Goal: Task Accomplishment & Management: Manage account settings

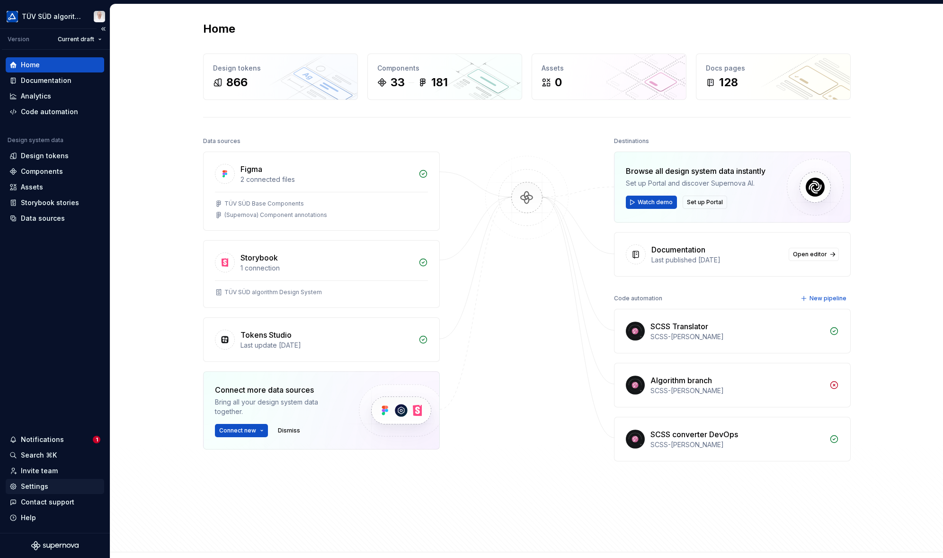
click at [39, 483] on div "Settings" at bounding box center [34, 486] width 27 height 9
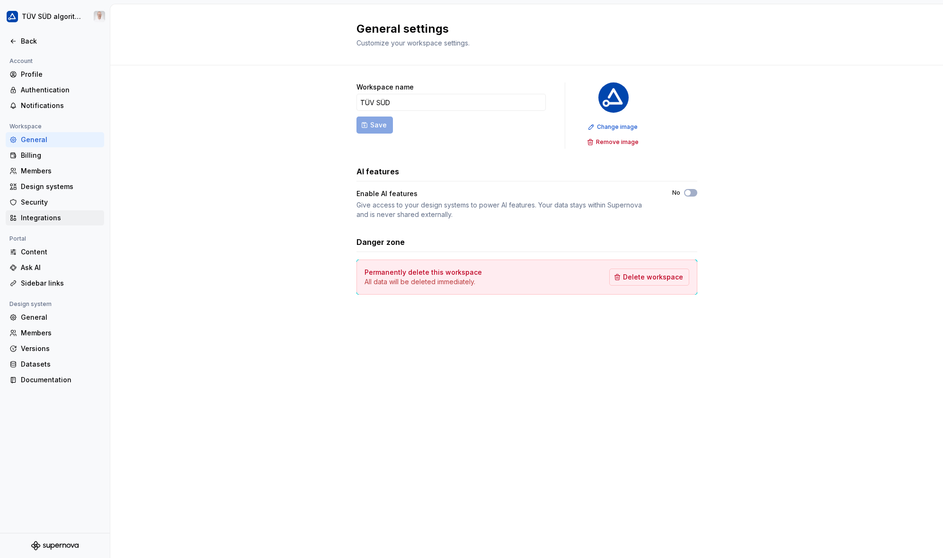
click at [43, 212] on div "Integrations" at bounding box center [55, 217] width 99 height 15
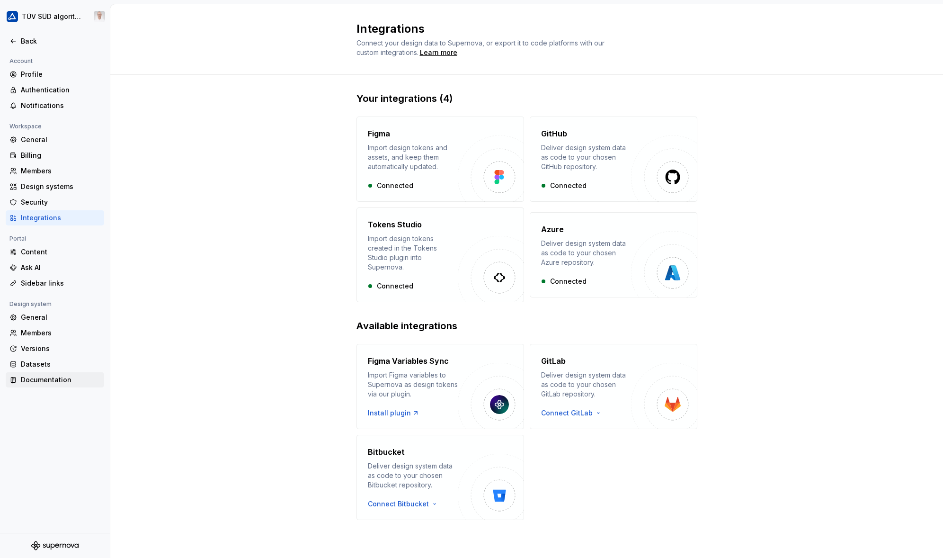
click at [41, 379] on div "Documentation" at bounding box center [61, 379] width 80 height 9
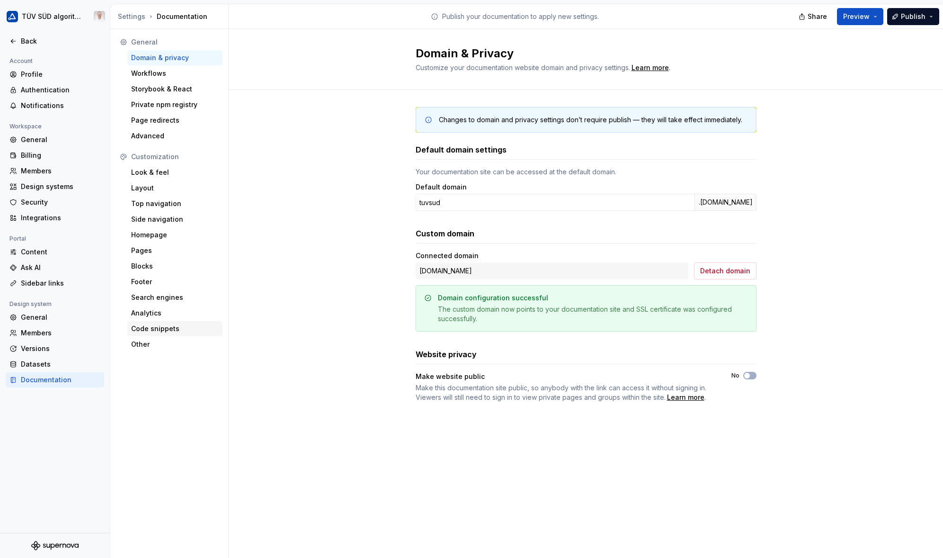
click at [162, 330] on div "Code snippets" at bounding box center [175, 328] width 88 height 9
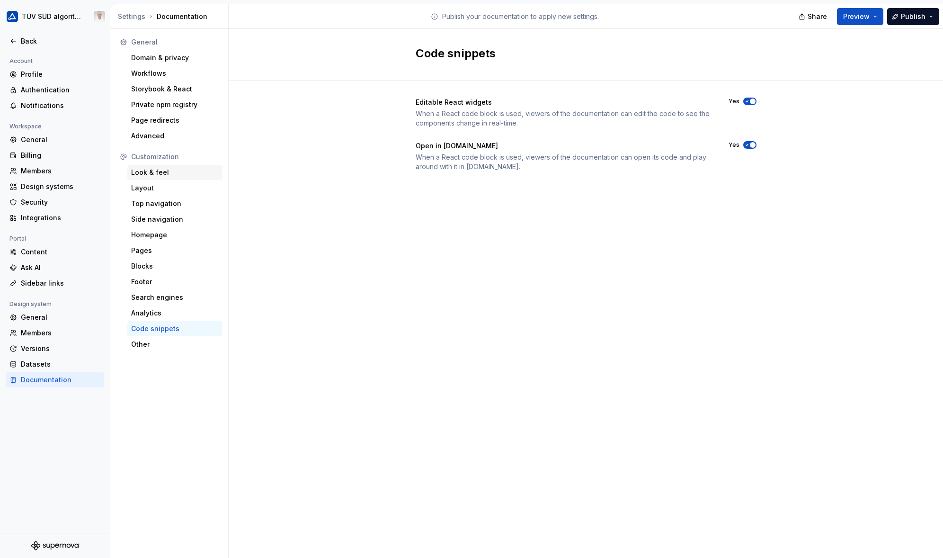
click at [165, 166] on div "Look & feel" at bounding box center [174, 172] width 95 height 15
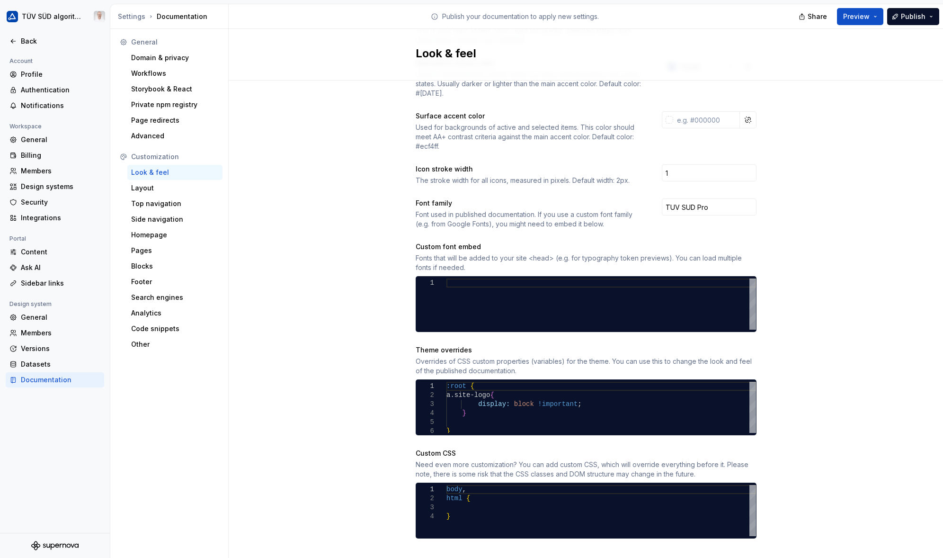
scroll to position [240, 0]
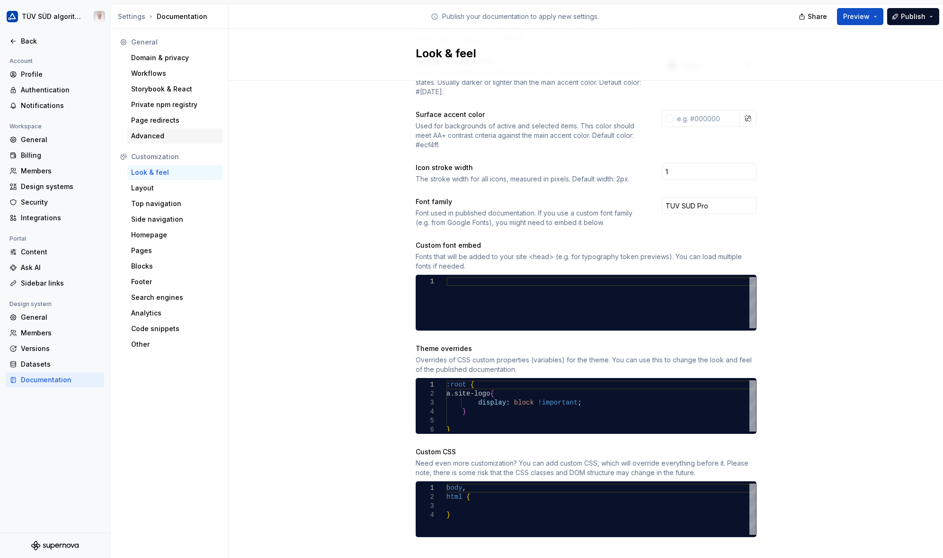
click at [170, 136] on div "Advanced" at bounding box center [175, 135] width 88 height 9
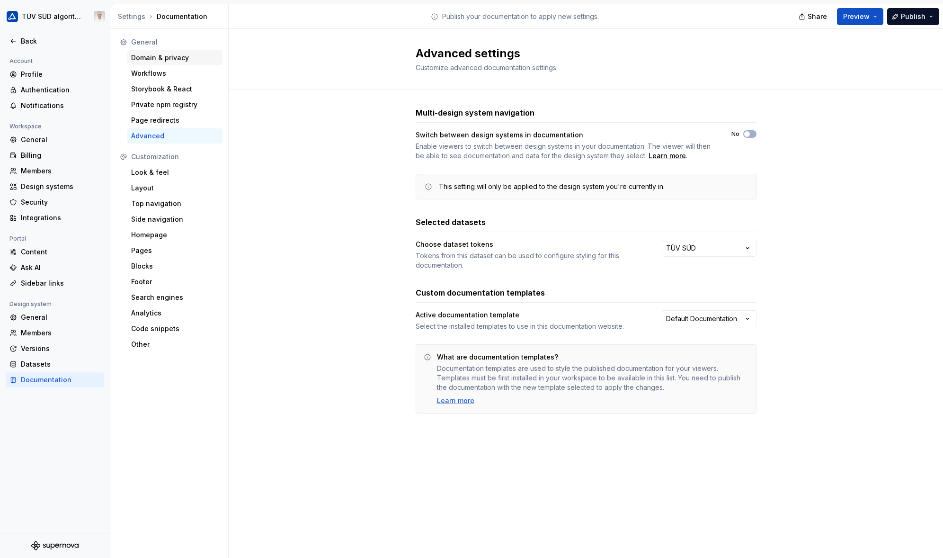
click at [152, 59] on div "Domain & privacy" at bounding box center [175, 57] width 88 height 9
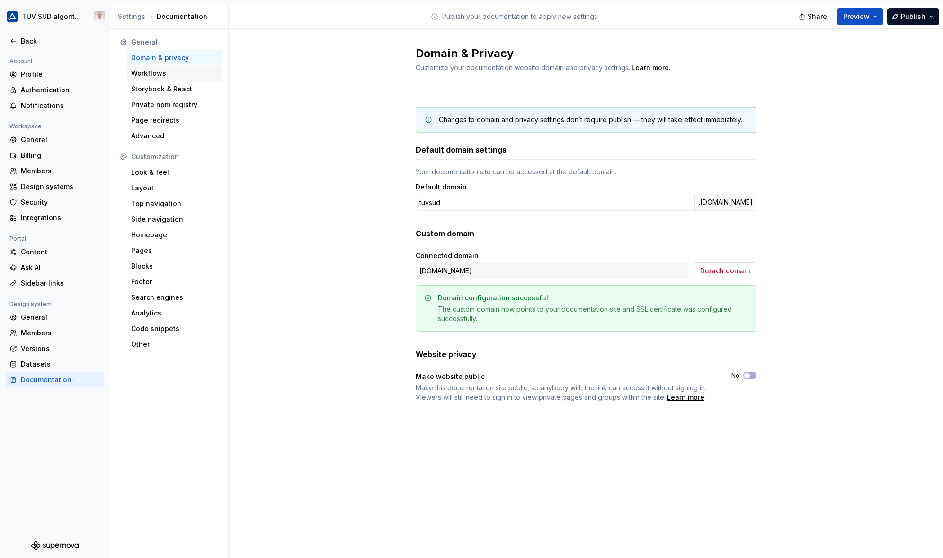
click at [155, 73] on div "Workflows" at bounding box center [175, 73] width 88 height 9
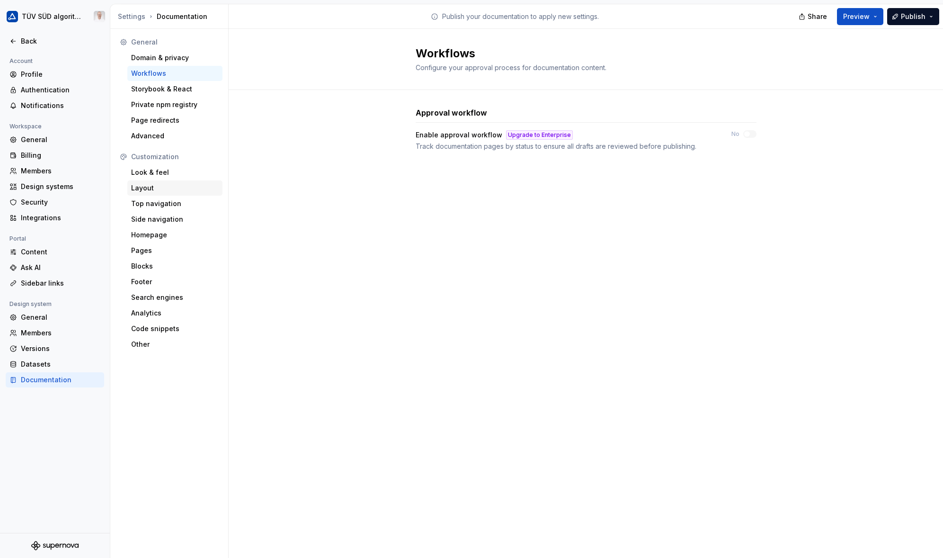
click at [154, 181] on div "Layout" at bounding box center [174, 187] width 95 height 15
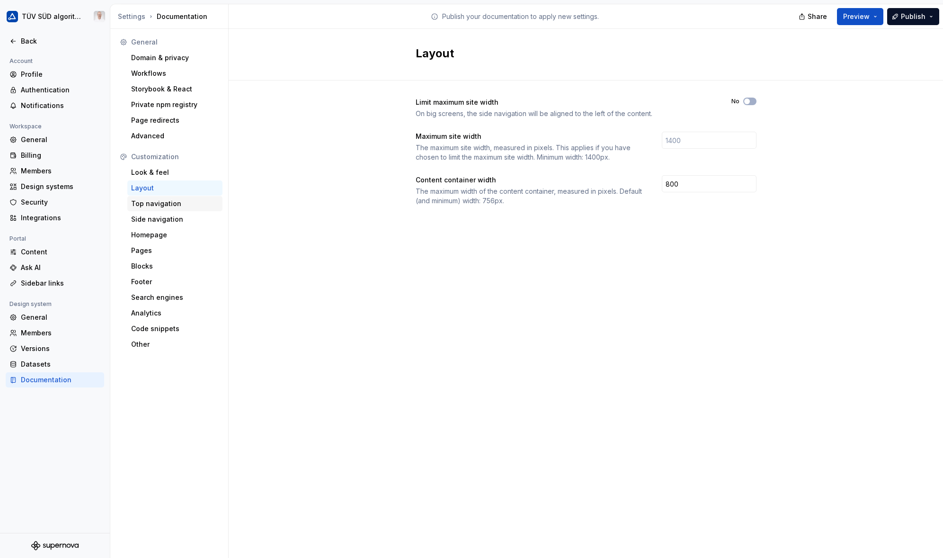
click at [155, 200] on div "Top navigation" at bounding box center [175, 203] width 88 height 9
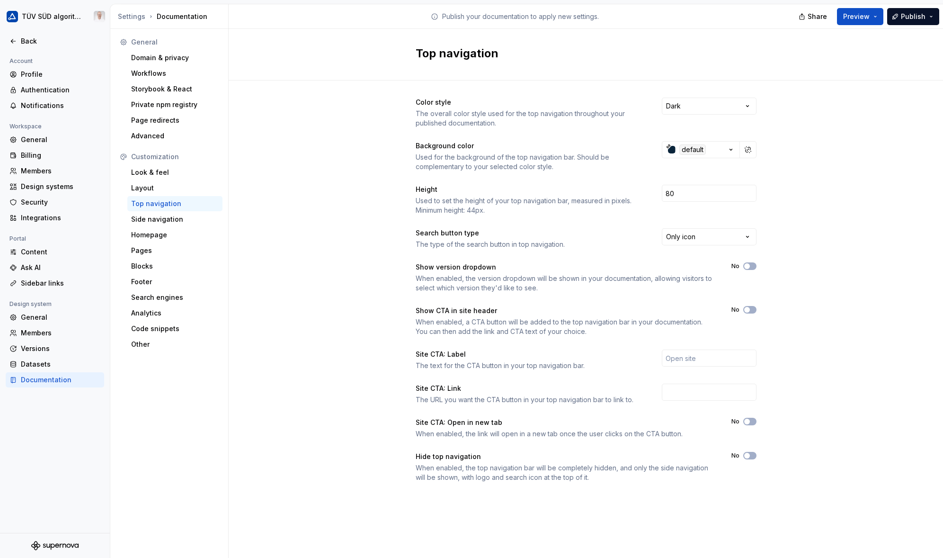
click at [309, 258] on div "Color style The overall color style used for the top navigation throughout your…" at bounding box center [586, 300] width 715 height 438
click at [159, 221] on div "Side navigation" at bounding box center [175, 219] width 88 height 9
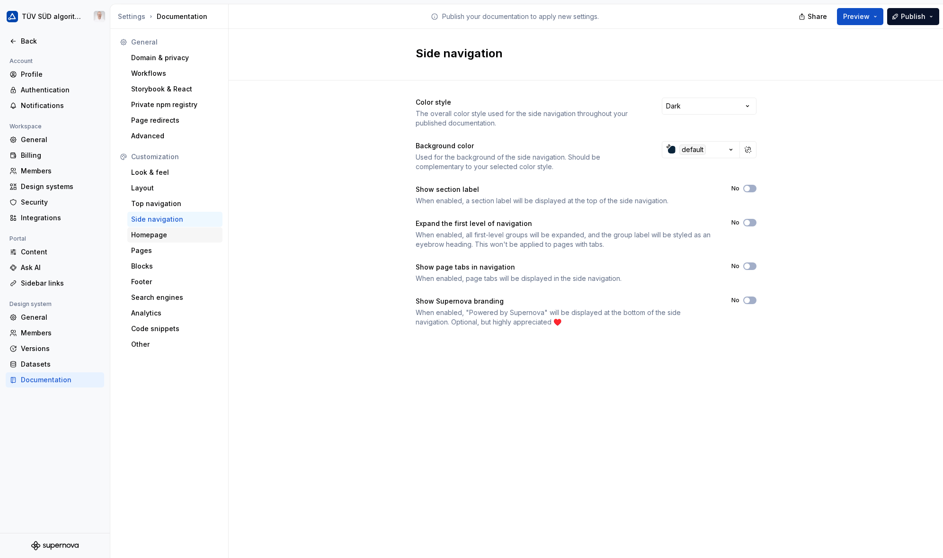
click at [159, 237] on div "Homepage" at bounding box center [175, 234] width 88 height 9
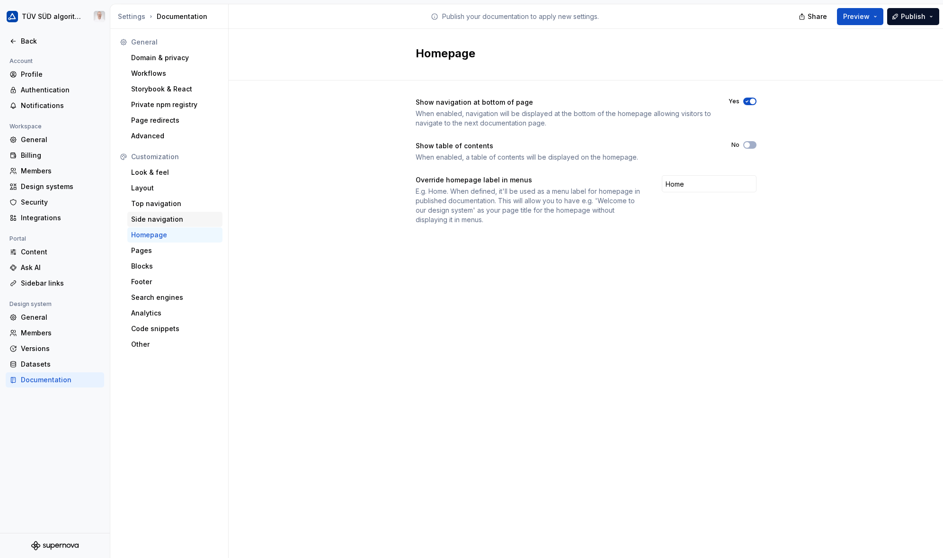
click at [158, 224] on div "Side navigation" at bounding box center [174, 219] width 95 height 15
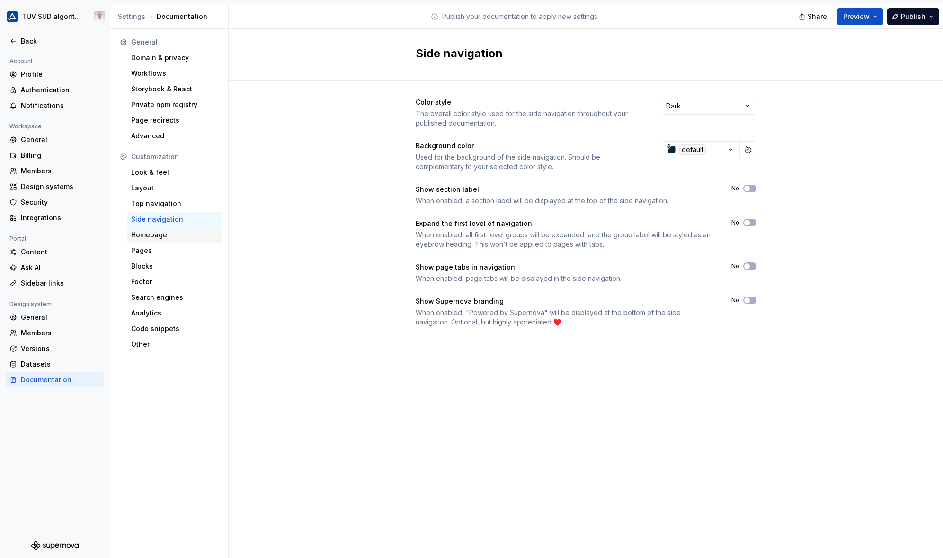
click at [154, 233] on div "Homepage" at bounding box center [175, 234] width 88 height 9
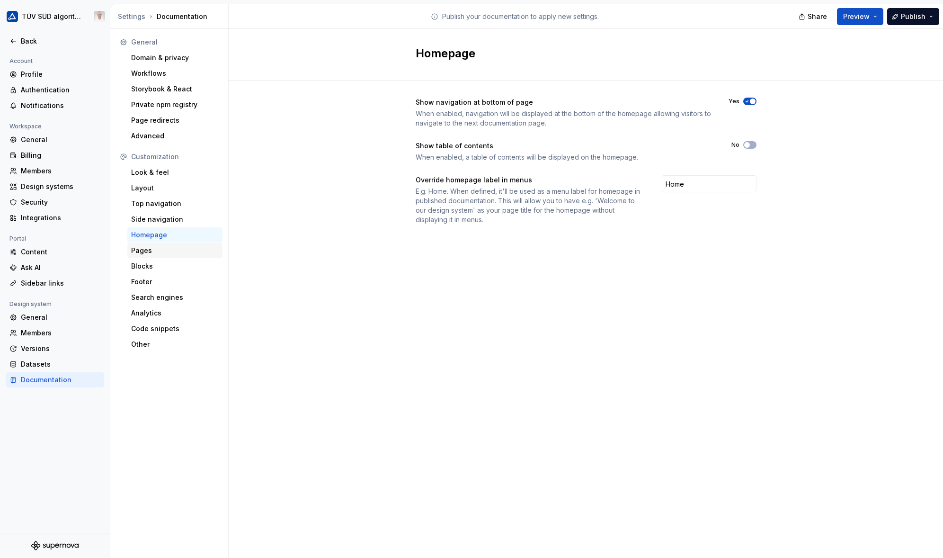
click at [155, 246] on div "Pages" at bounding box center [175, 250] width 88 height 9
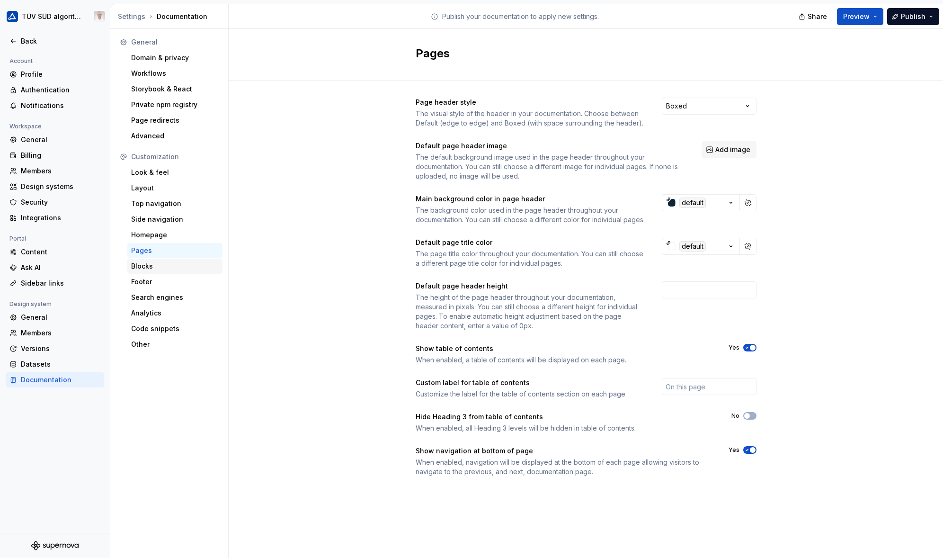
click at [146, 271] on div "Blocks" at bounding box center [174, 266] width 95 height 15
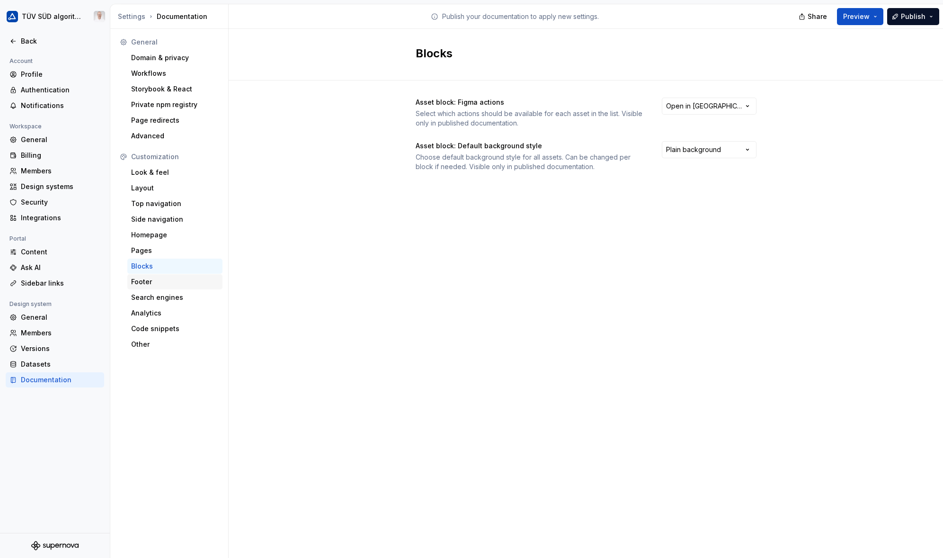
click at [151, 280] on div "Footer" at bounding box center [175, 281] width 88 height 9
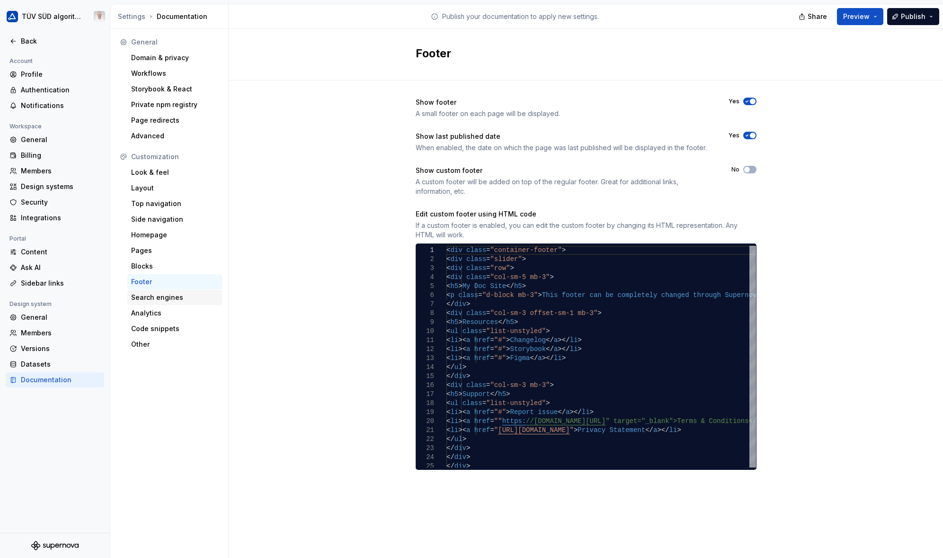
click at [151, 300] on div "Search engines" at bounding box center [175, 297] width 88 height 9
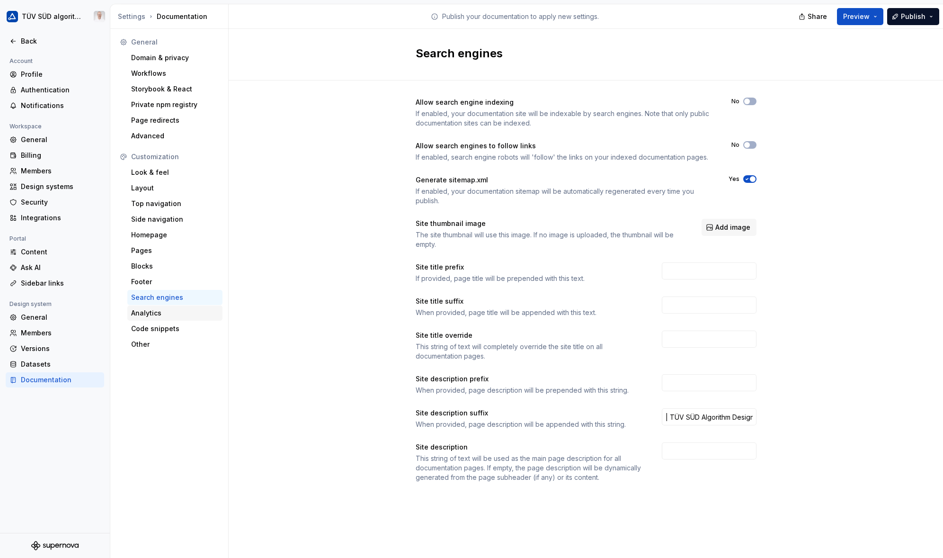
click at [153, 314] on div "Analytics" at bounding box center [175, 312] width 88 height 9
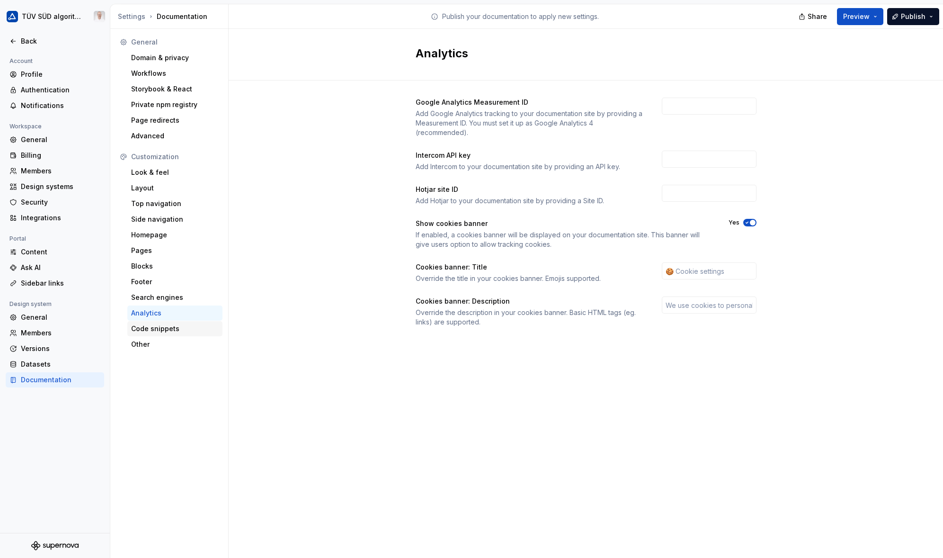
click at [165, 330] on div "Code snippets" at bounding box center [175, 328] width 88 height 9
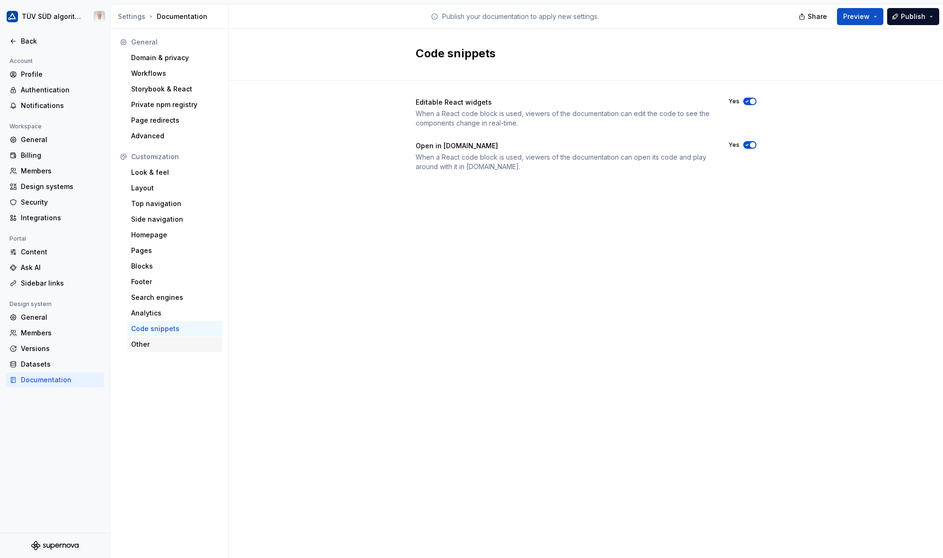
click at [145, 345] on div "Other" at bounding box center [175, 344] width 88 height 9
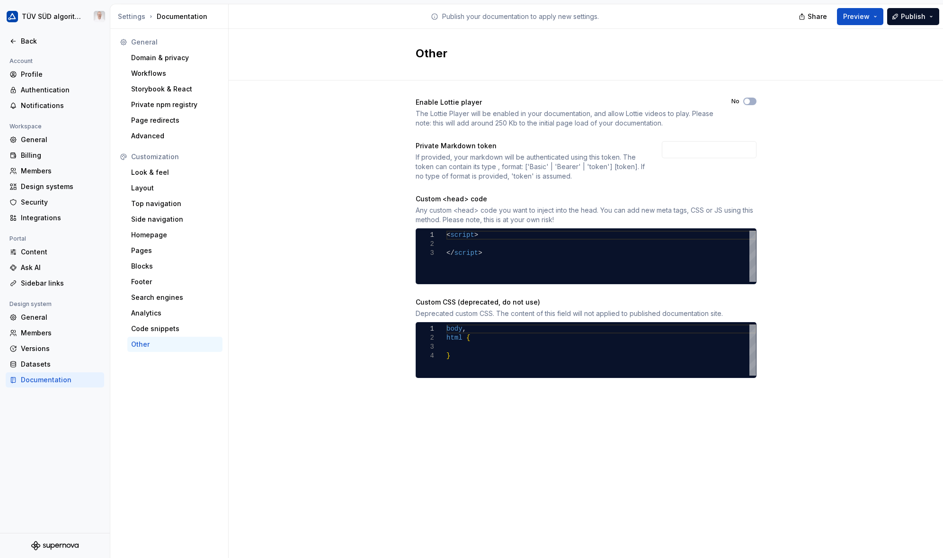
type textarea "******** *********"
click at [480, 255] on div "< script > </ script >" at bounding box center [602, 256] width 310 height 51
type textarea "**********"
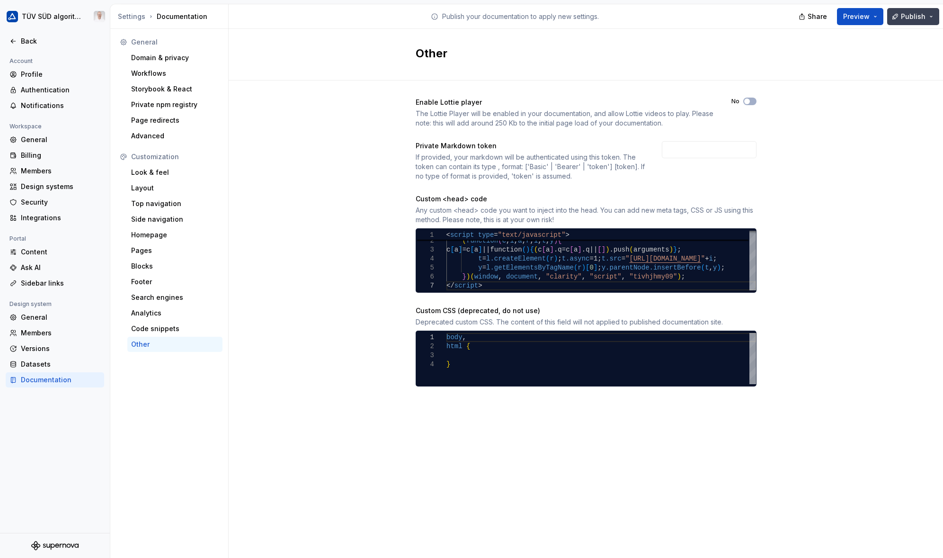
click at [905, 16] on span "Publish" at bounding box center [913, 16] width 25 height 9
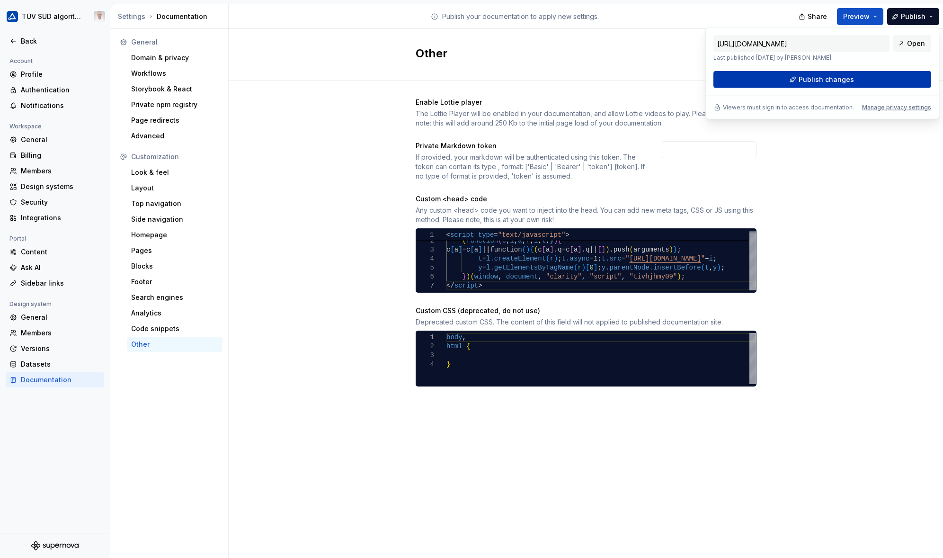
click at [826, 82] on span "Publish changes" at bounding box center [826, 79] width 55 height 9
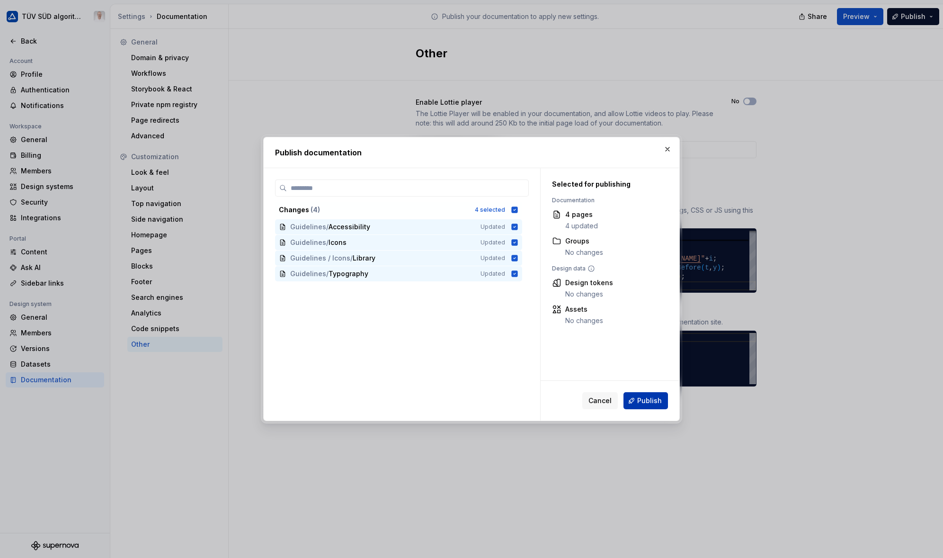
click at [648, 396] on span "Publish" at bounding box center [649, 400] width 25 height 9
